Goal: Task Accomplishment & Management: Manage account settings

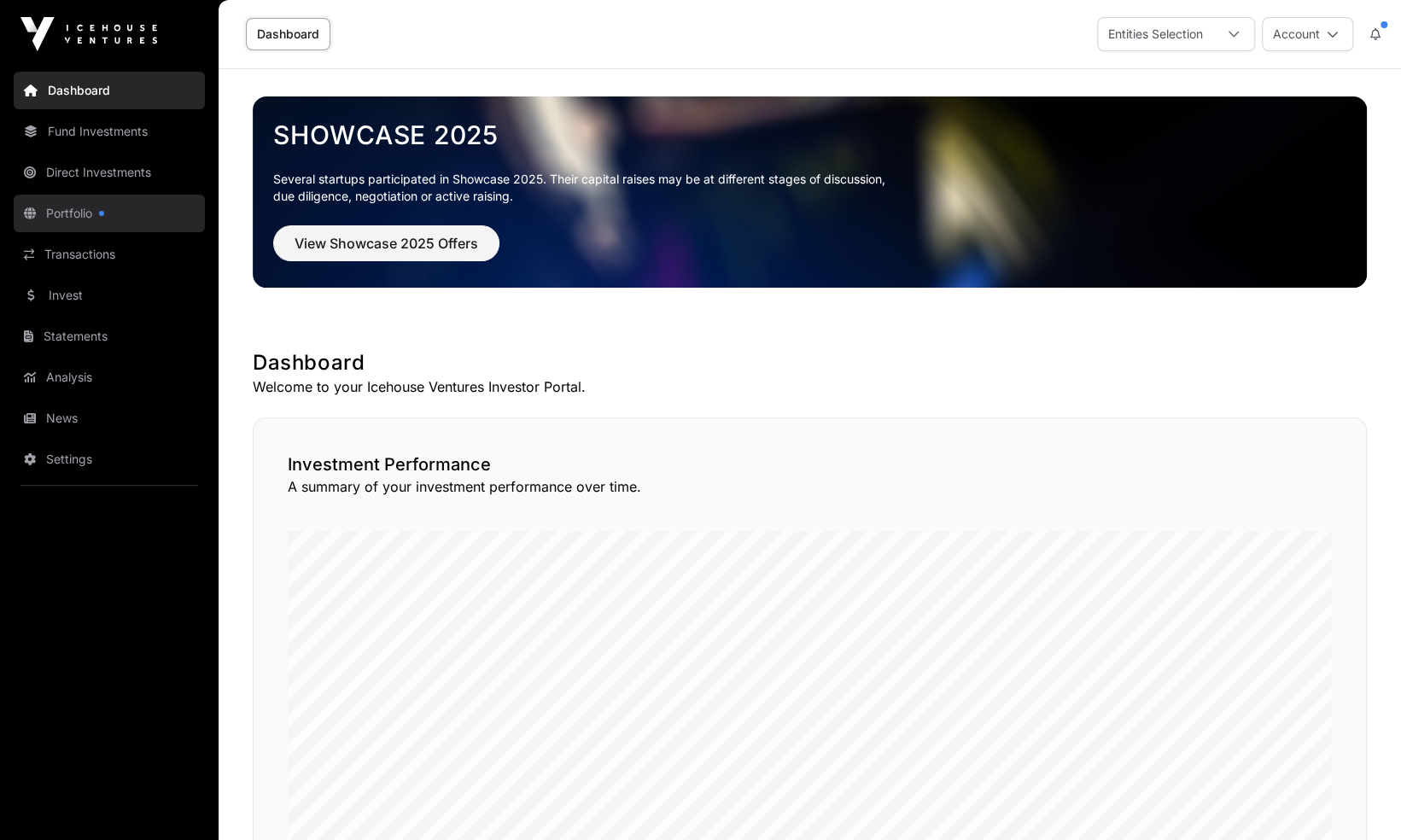
click at [76, 220] on link "Portfolio" at bounding box center [109, 214] width 191 height 38
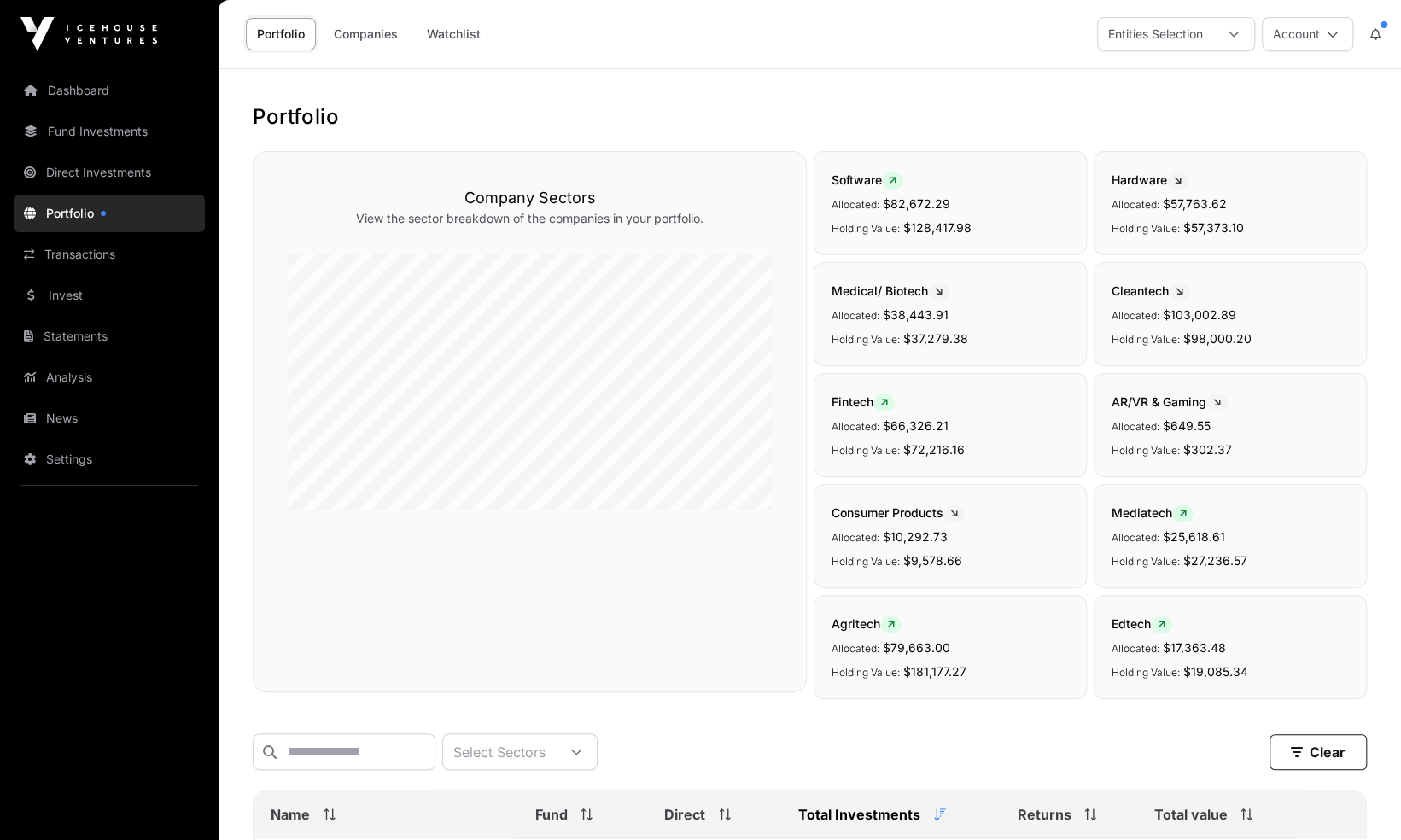
click at [1382, 38] on button at bounding box center [1375, 34] width 31 height 32
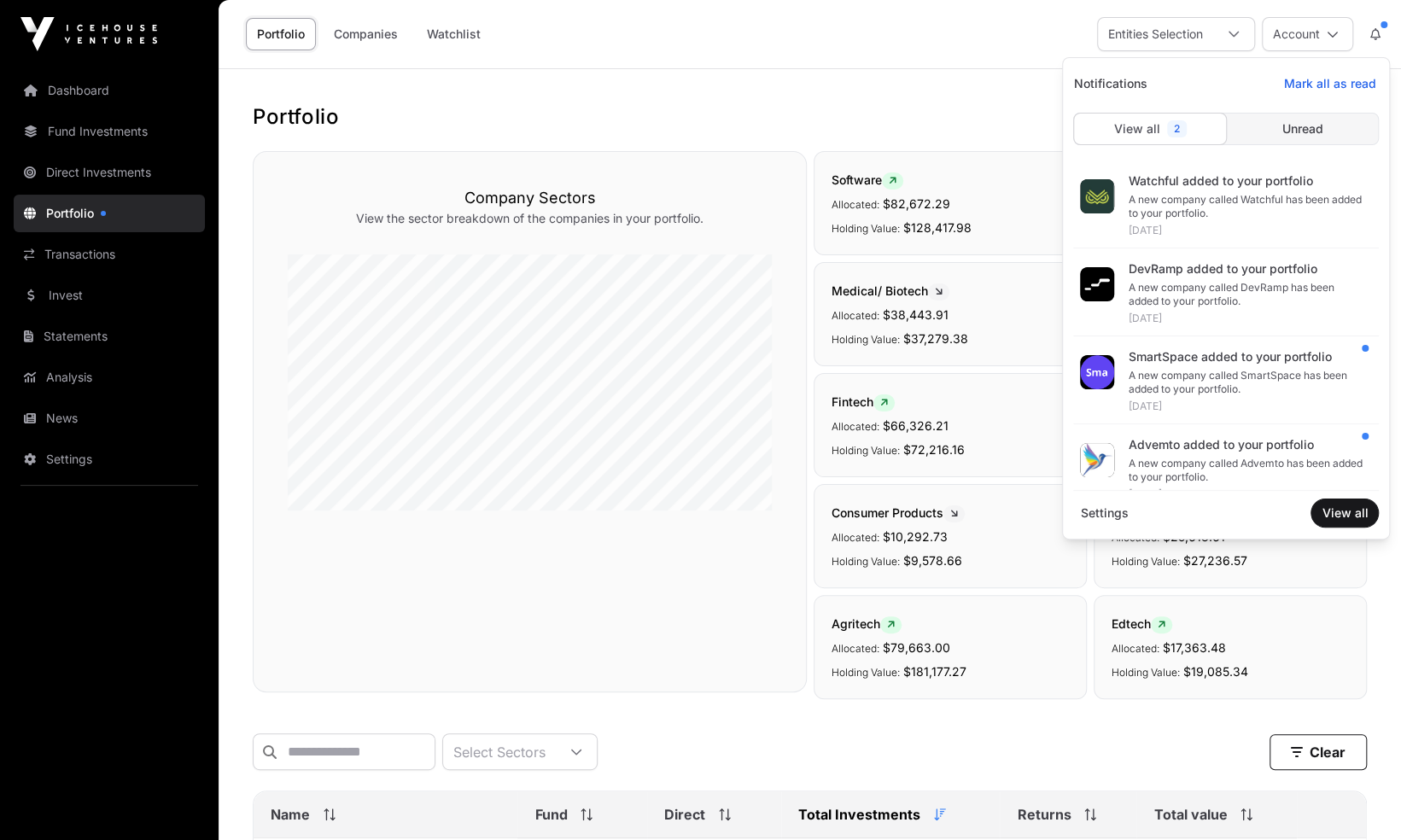
click at [857, 112] on h1 "Portfolio" at bounding box center [810, 117] width 1114 height 27
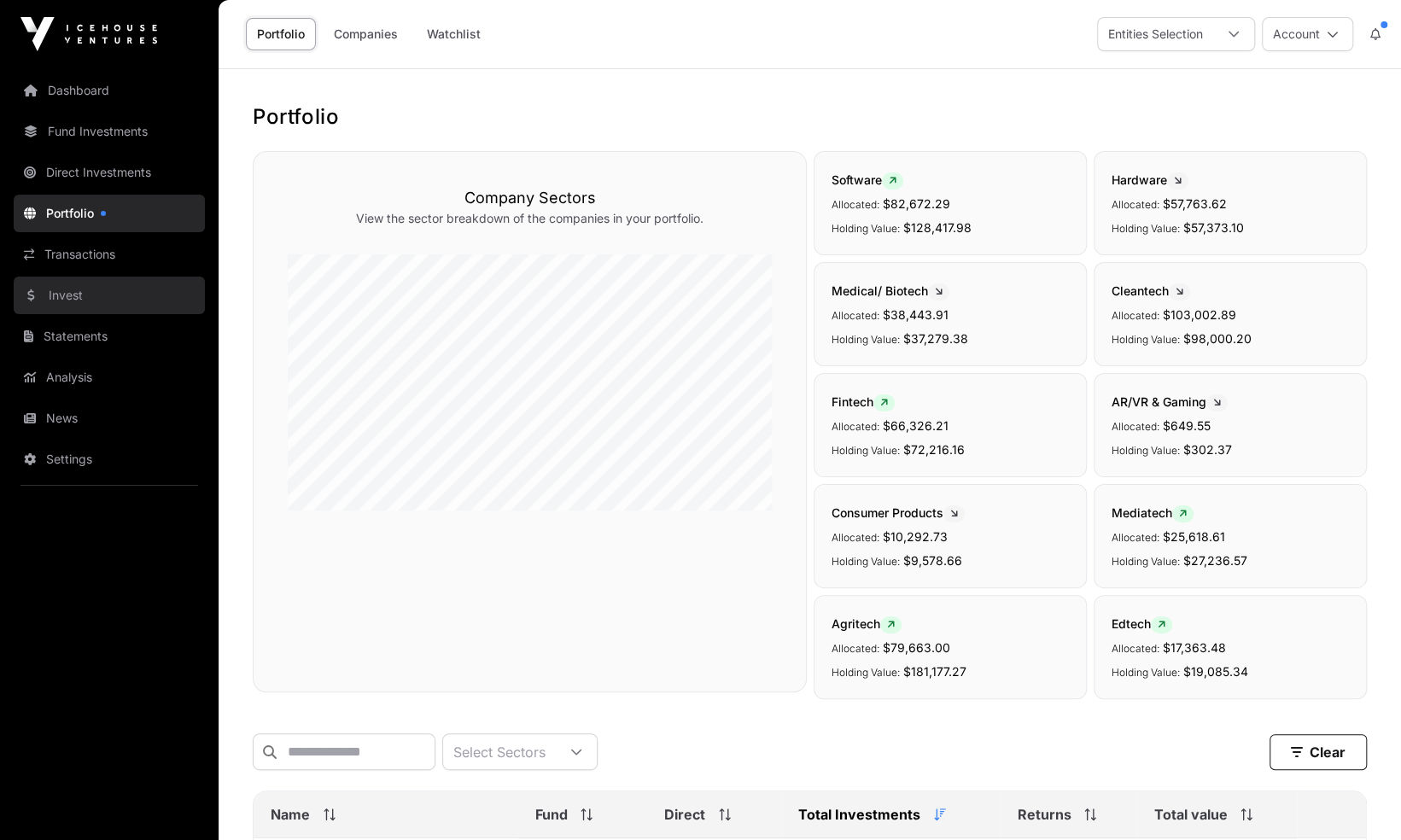
click at [99, 285] on link "Invest" at bounding box center [109, 296] width 191 height 38
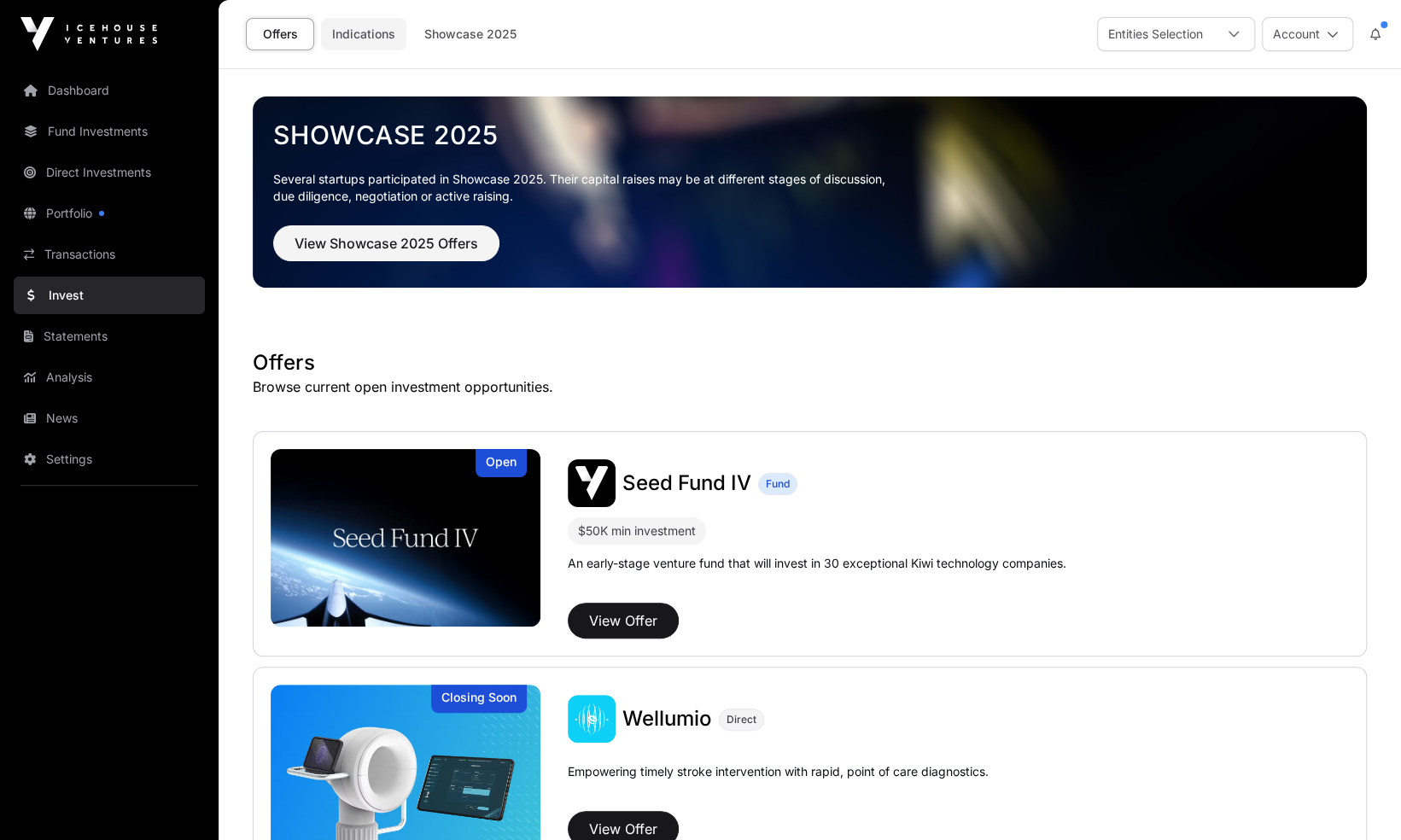
click at [350, 29] on link "Indications" at bounding box center [363, 34] width 85 height 32
click at [361, 37] on link "Indications" at bounding box center [363, 34] width 85 height 32
click at [372, 36] on link "Indications" at bounding box center [363, 34] width 85 height 32
click at [374, 36] on link "Indications" at bounding box center [363, 34] width 85 height 32
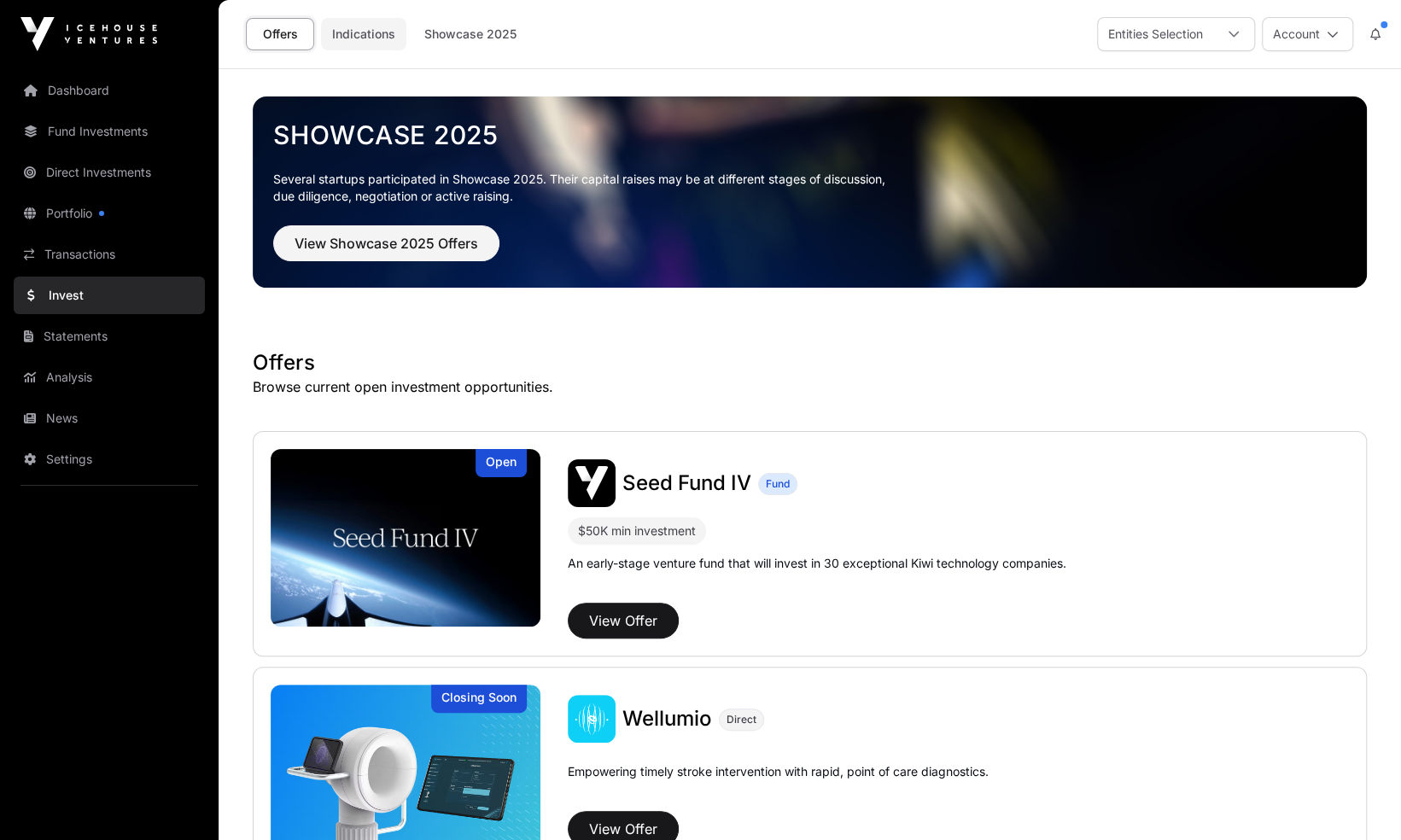
click at [374, 36] on link "Indications" at bounding box center [363, 34] width 85 height 32
click at [365, 38] on link "Indications" at bounding box center [363, 34] width 85 height 32
click at [101, 255] on link "Transactions" at bounding box center [109, 254] width 191 height 38
click at [355, 33] on link "Indications" at bounding box center [363, 34] width 85 height 32
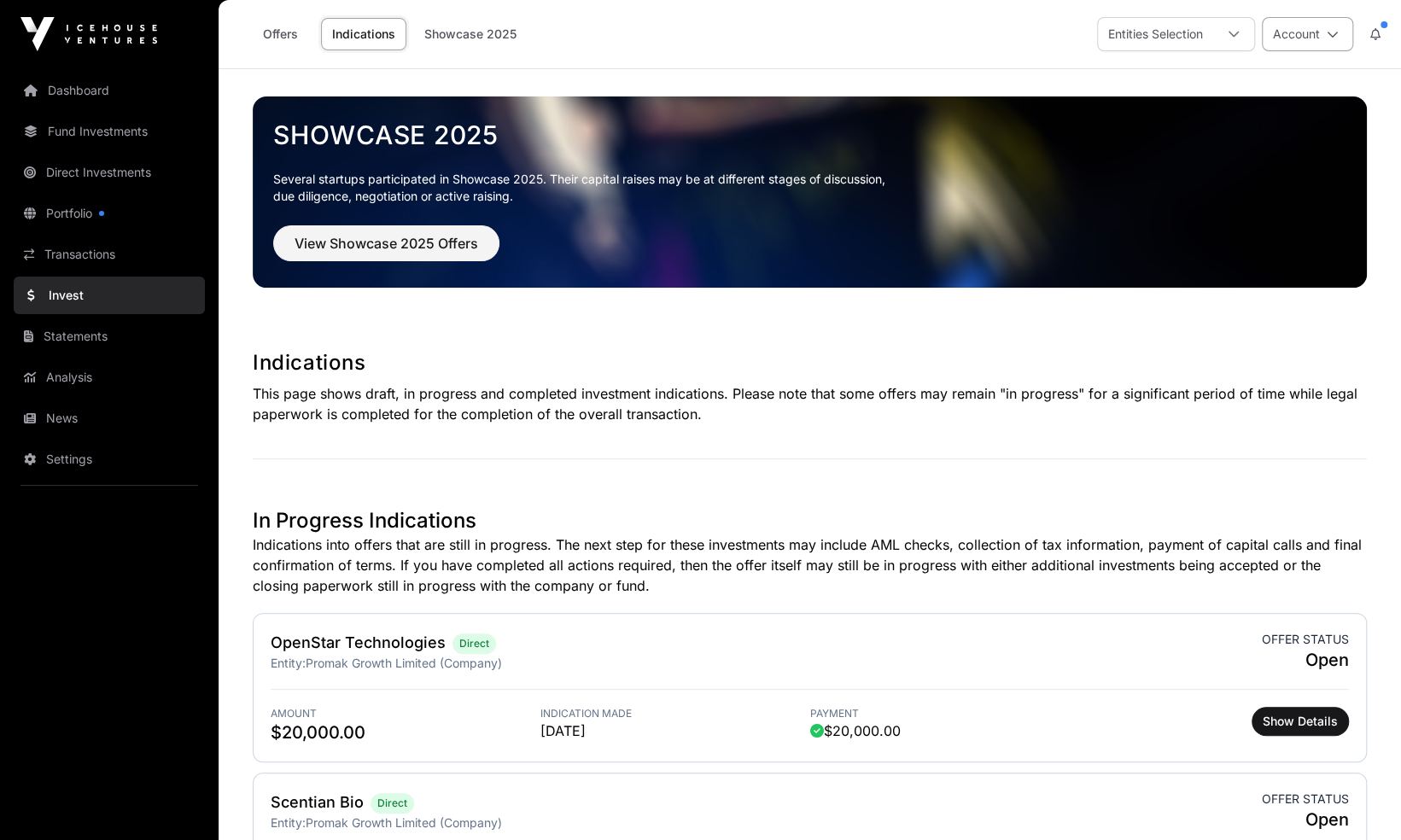
click at [1330, 40] on icon at bounding box center [1332, 33] width 12 height 12
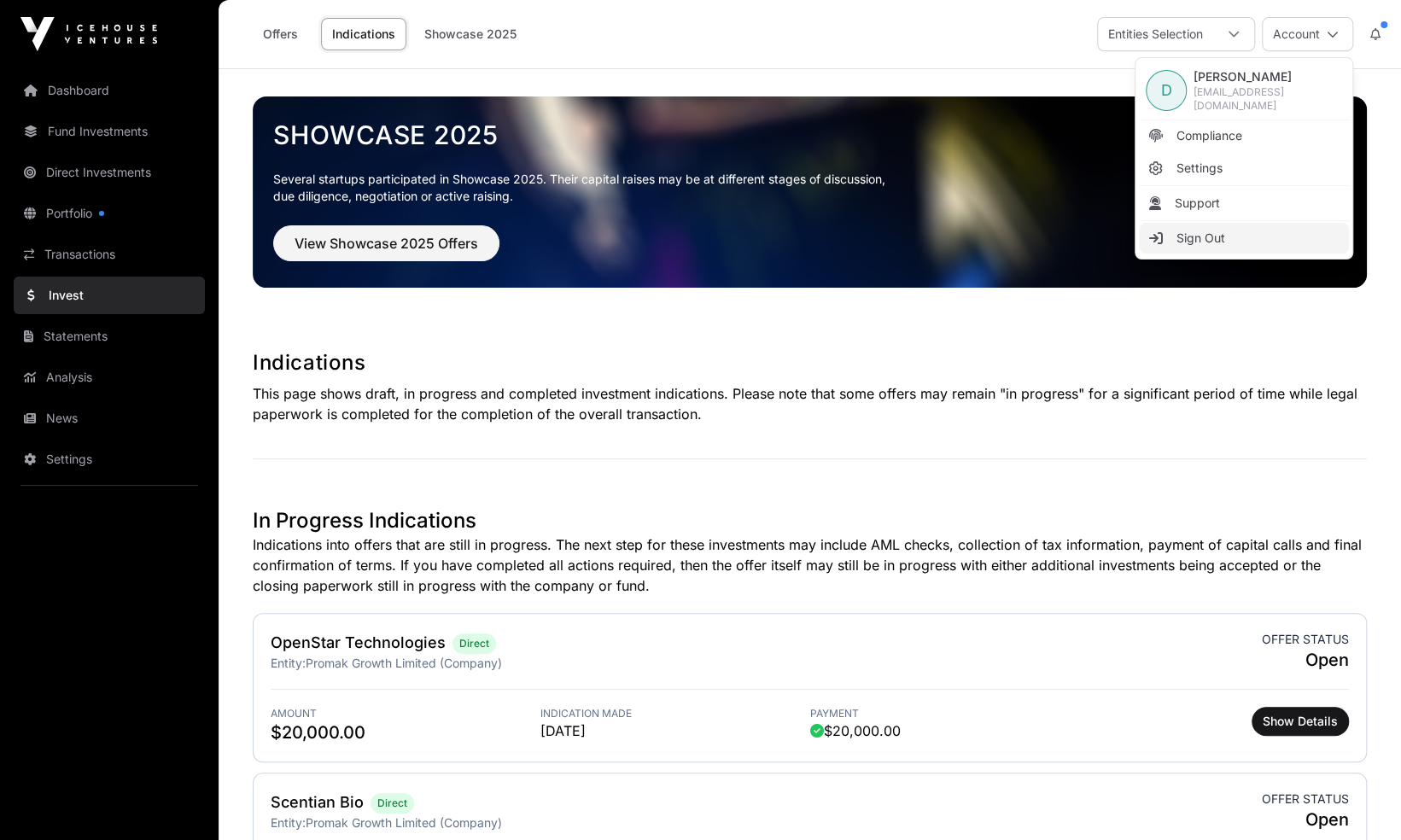
click at [1226, 229] on link "Sign Out" at bounding box center [1244, 238] width 210 height 31
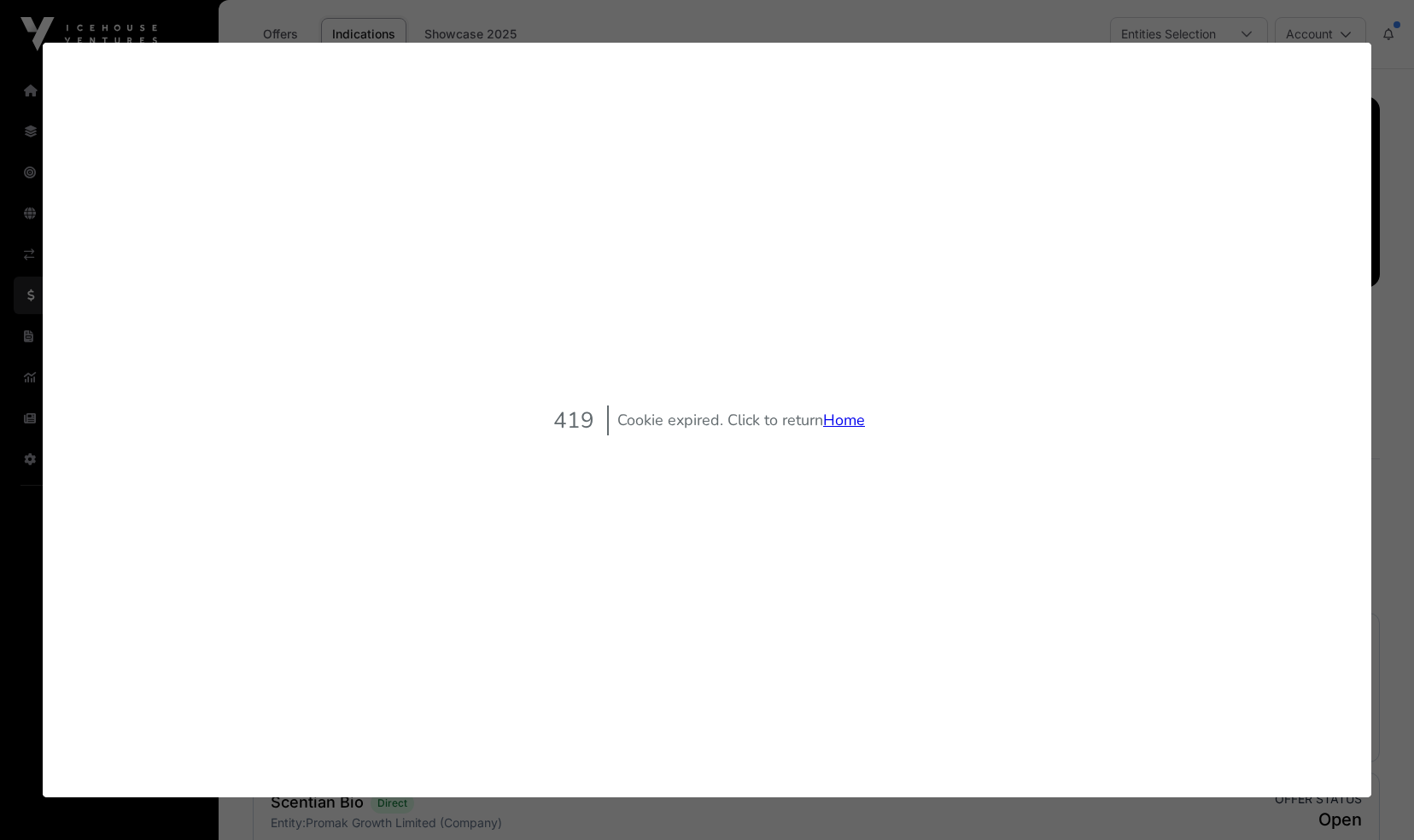
click at [855, 411] on link "Home" at bounding box center [844, 420] width 42 height 21
